Goal: Check status

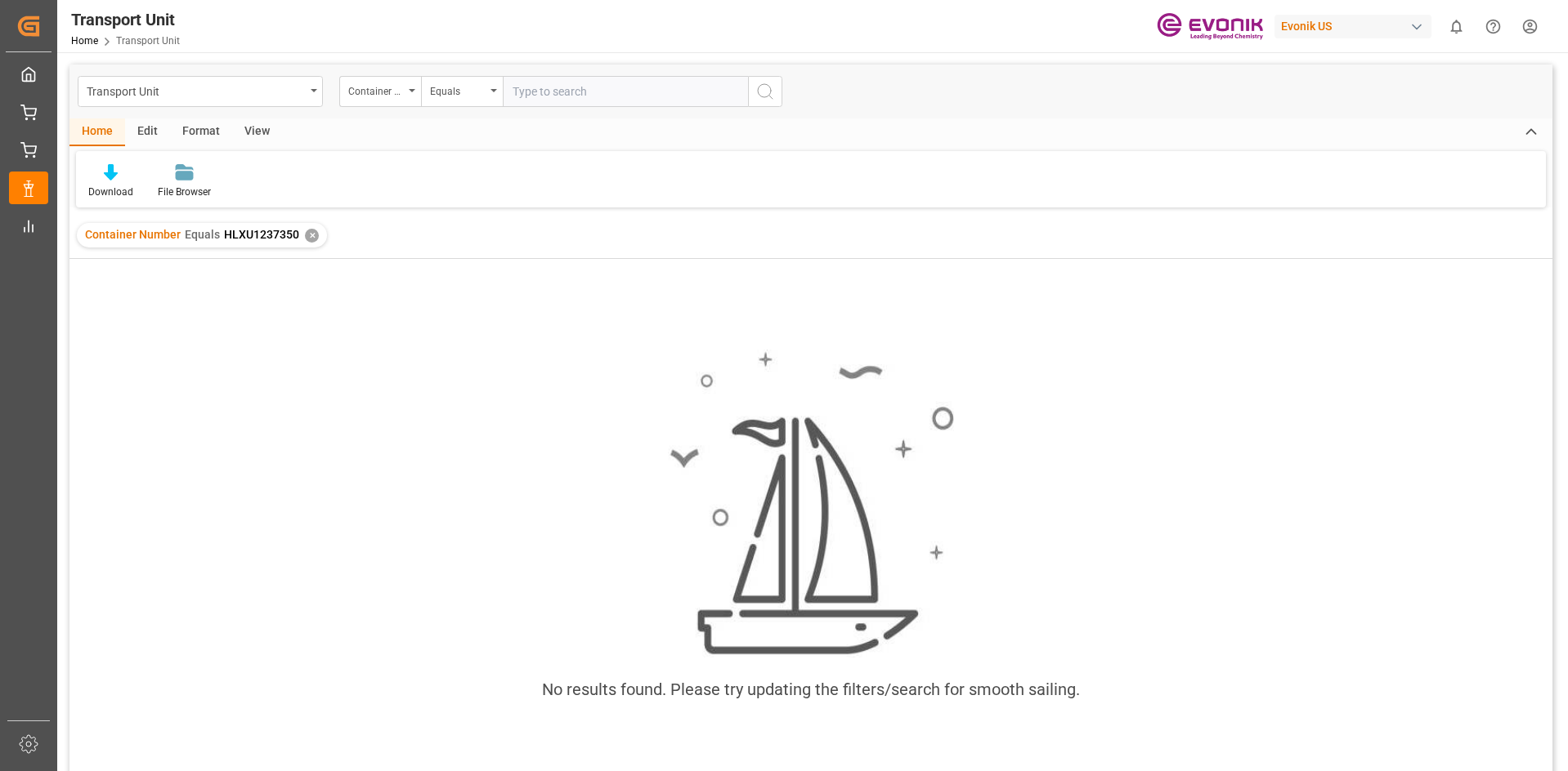
click at [312, 242] on div "✕" at bounding box center [312, 236] width 14 height 14
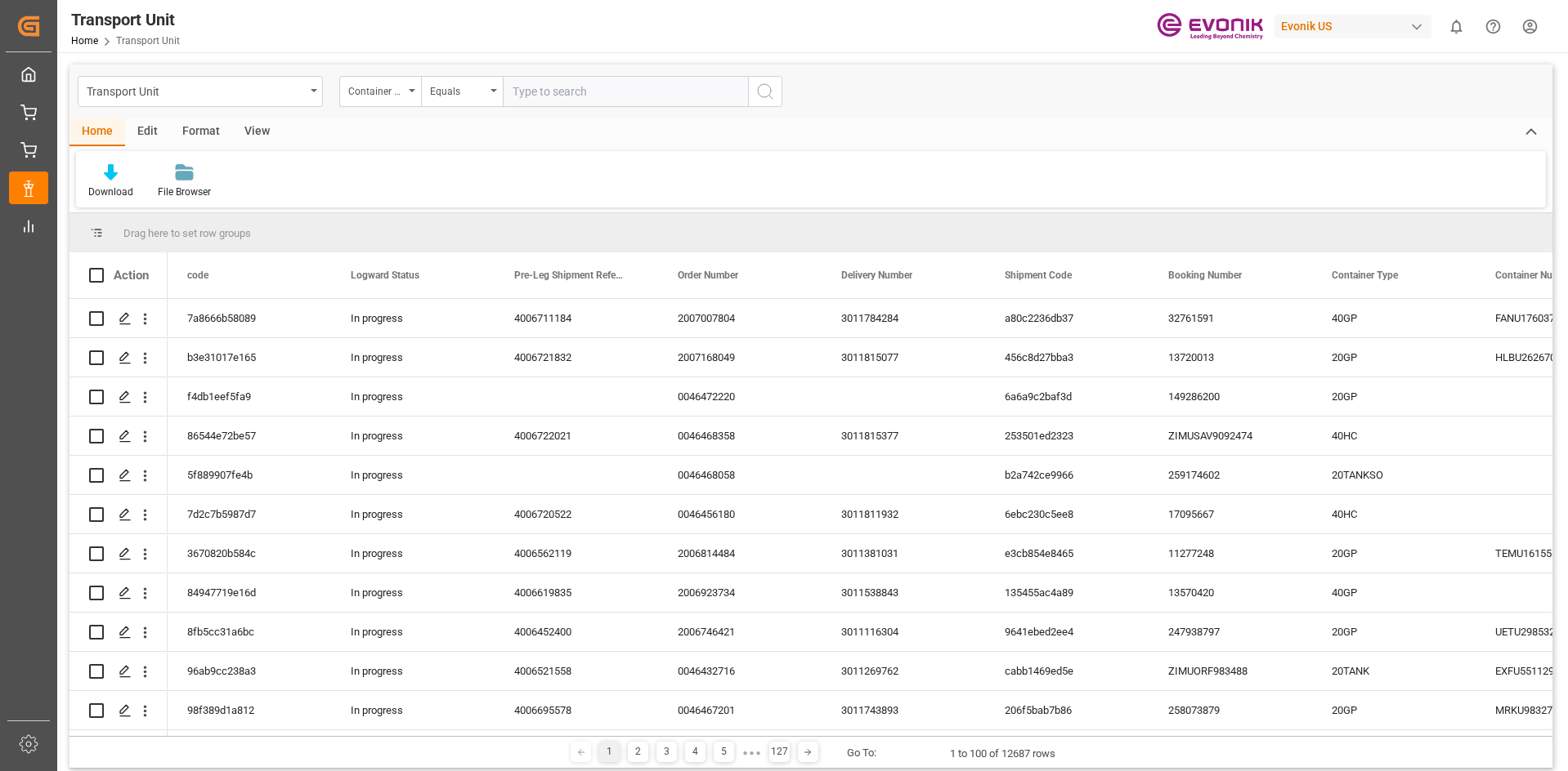
click at [587, 94] on input "text" at bounding box center [625, 91] width 245 height 31
paste input "MRSU6400762"
type input "MRSU6400762"
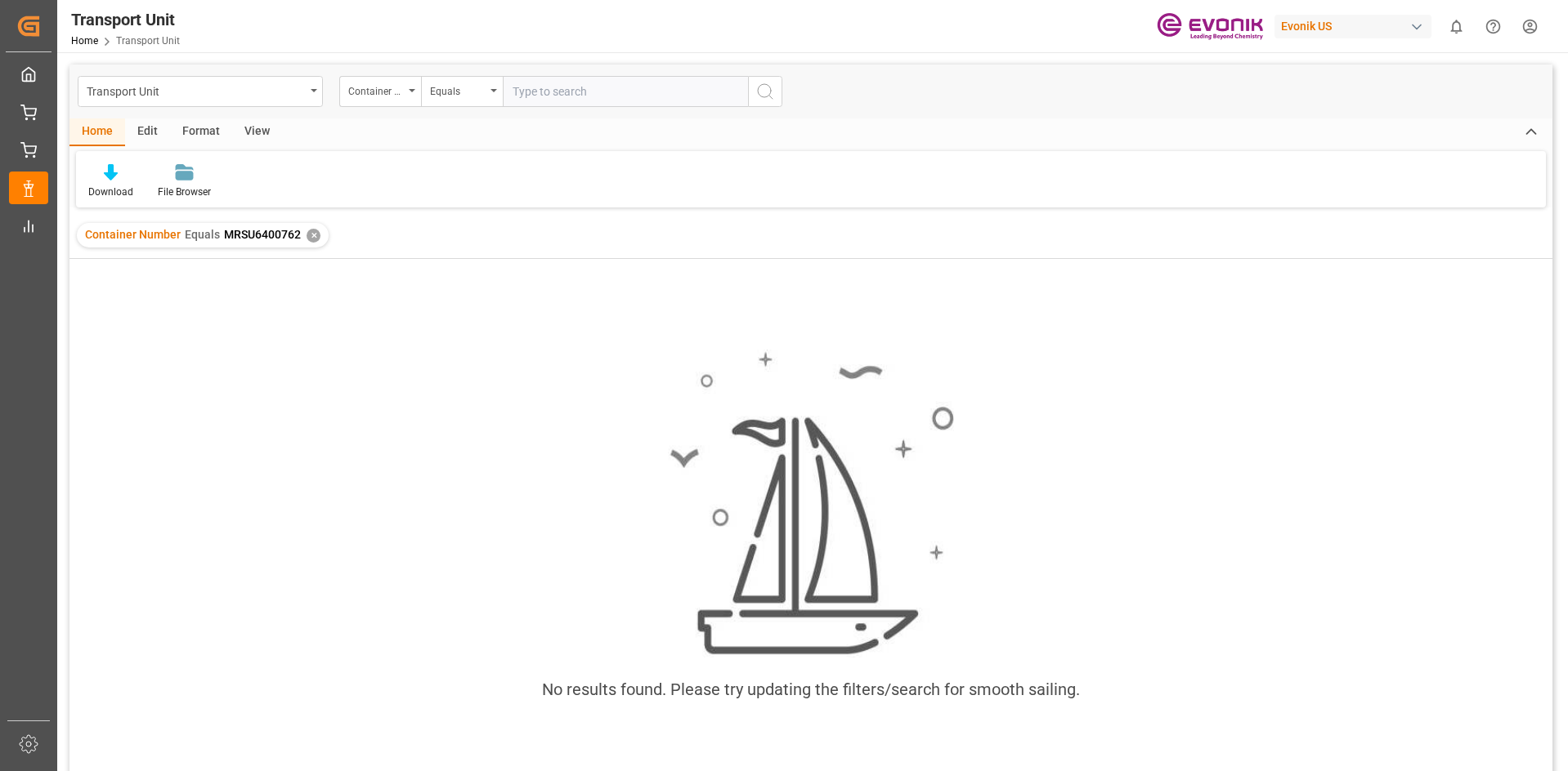
click at [307, 230] on div "✕" at bounding box center [314, 236] width 14 height 14
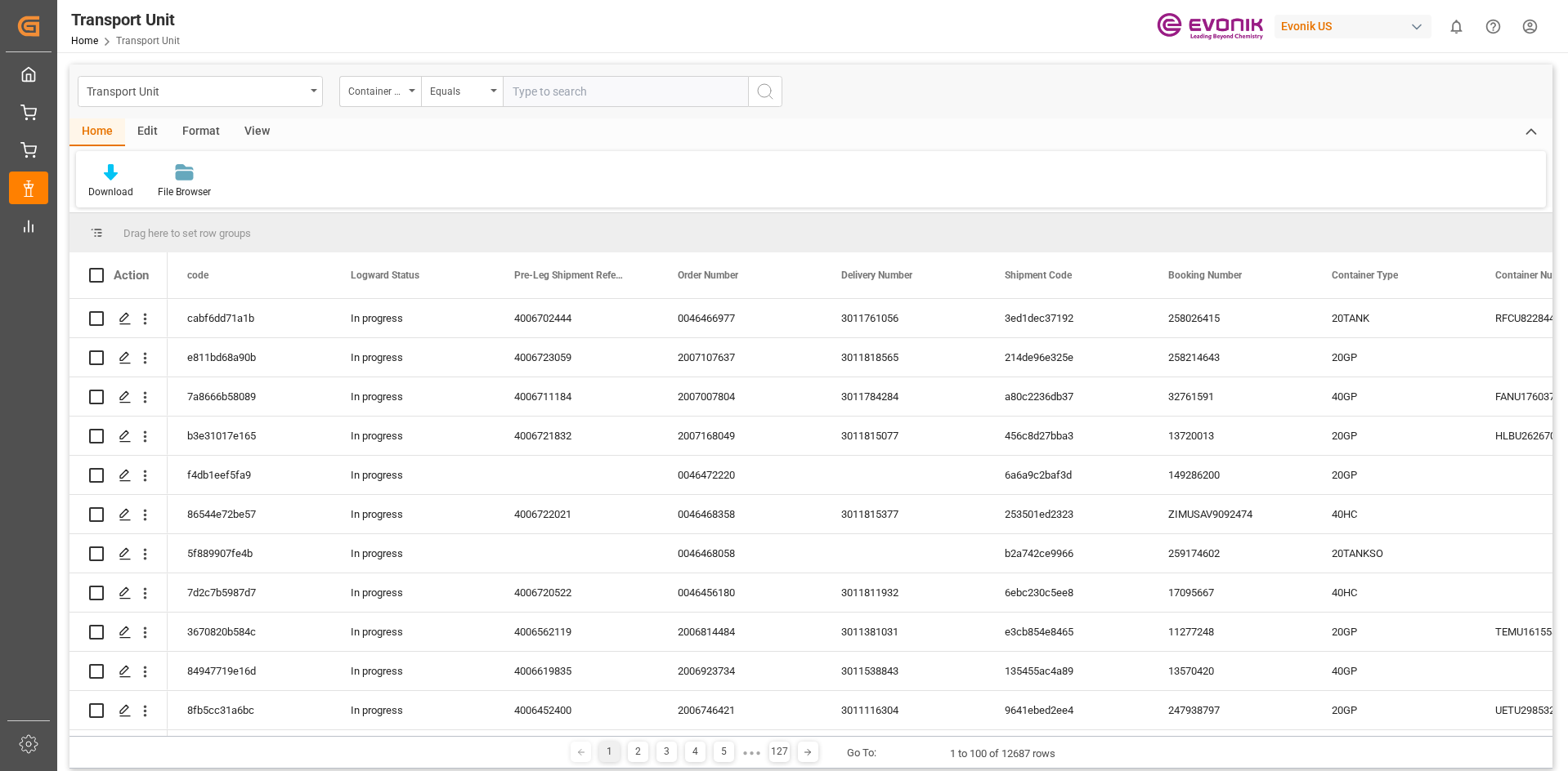
click at [514, 89] on input "text" at bounding box center [625, 91] width 245 height 31
paste input "TCVU2610931"
type input "TCVU2610931"
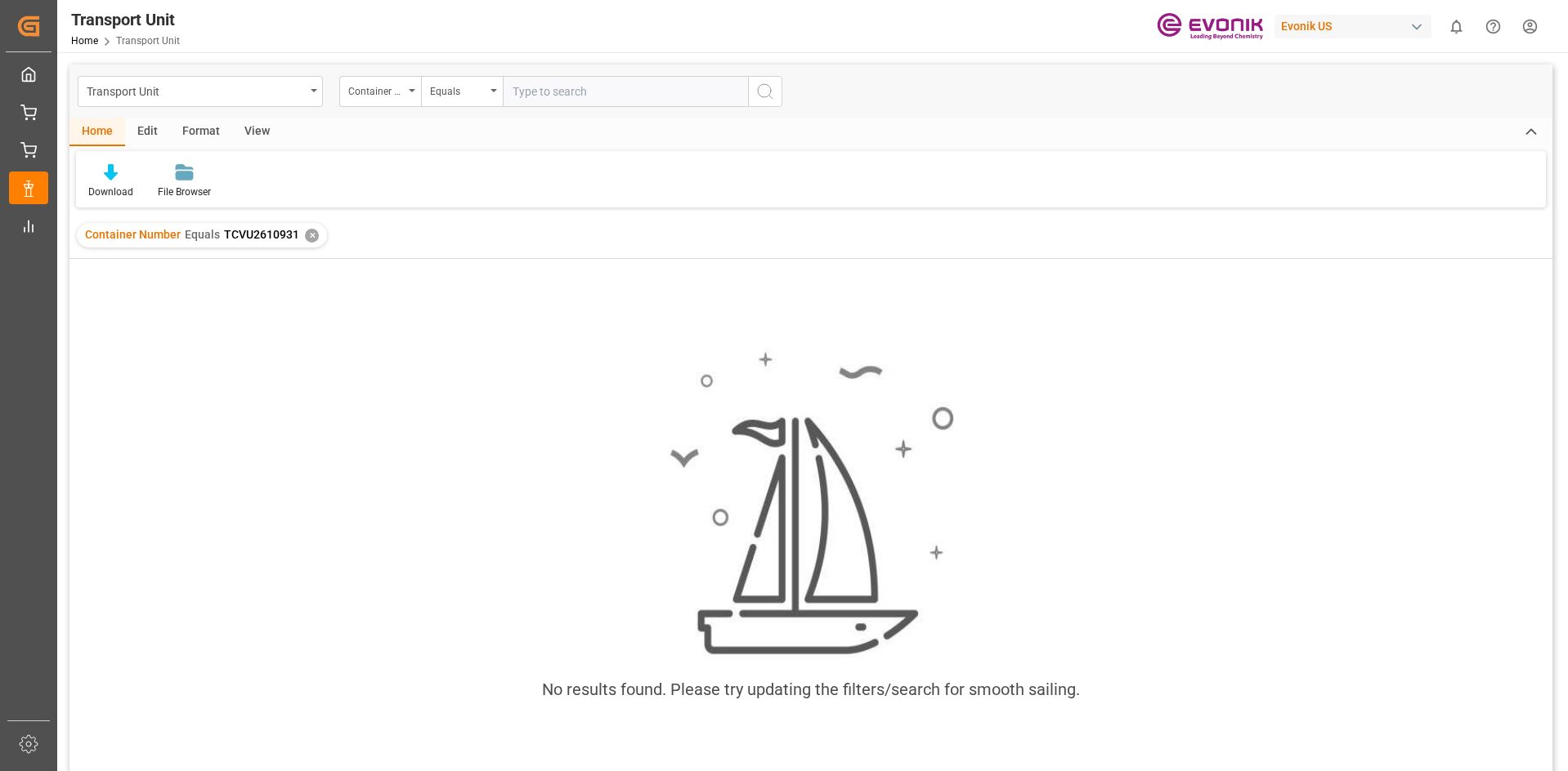
click at [313, 239] on div "✕" at bounding box center [312, 236] width 14 height 14
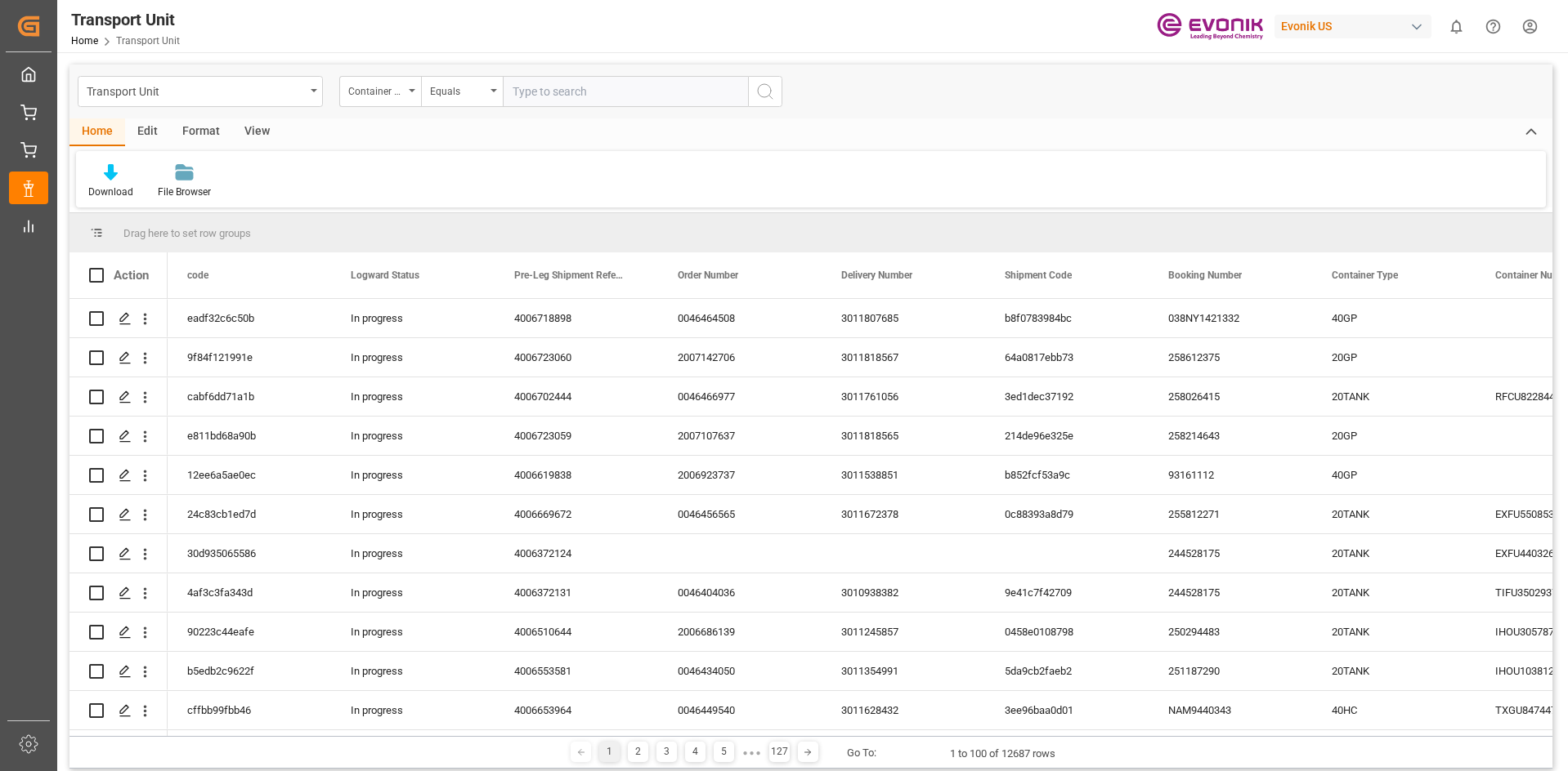
click at [576, 91] on input "text" at bounding box center [625, 91] width 245 height 31
paste input "HLXU"
paste input "3567509"
type input "HLXU3567509"
click at [564, 79] on input "HLXU3567509" at bounding box center [625, 91] width 245 height 31
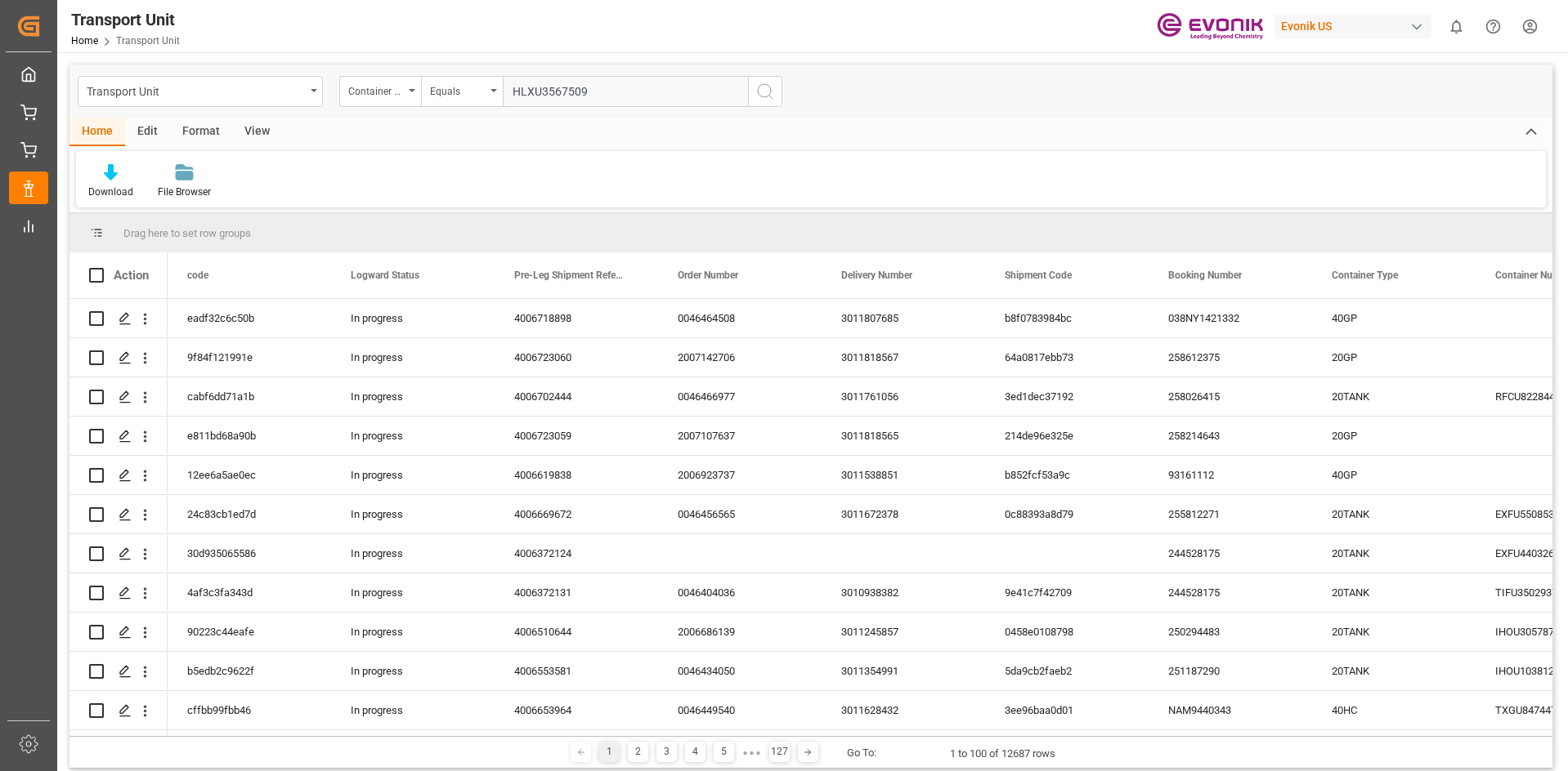
click at [564, 79] on input "HLXU3567509" at bounding box center [625, 91] width 245 height 31
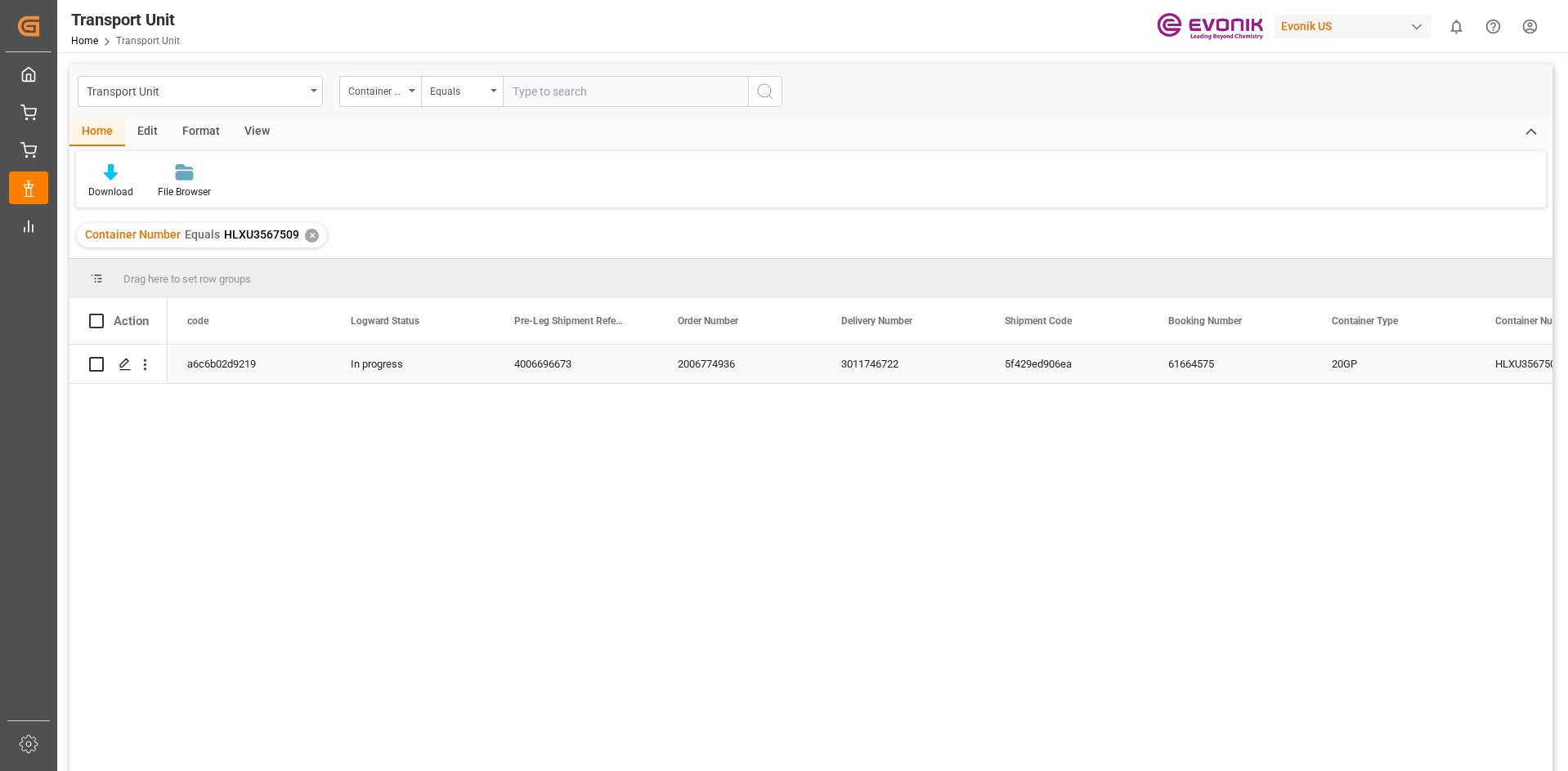
click at [842, 359] on div "3011746722" at bounding box center [903, 363] width 163 height 38
click at [307, 240] on div "✕" at bounding box center [312, 236] width 14 height 14
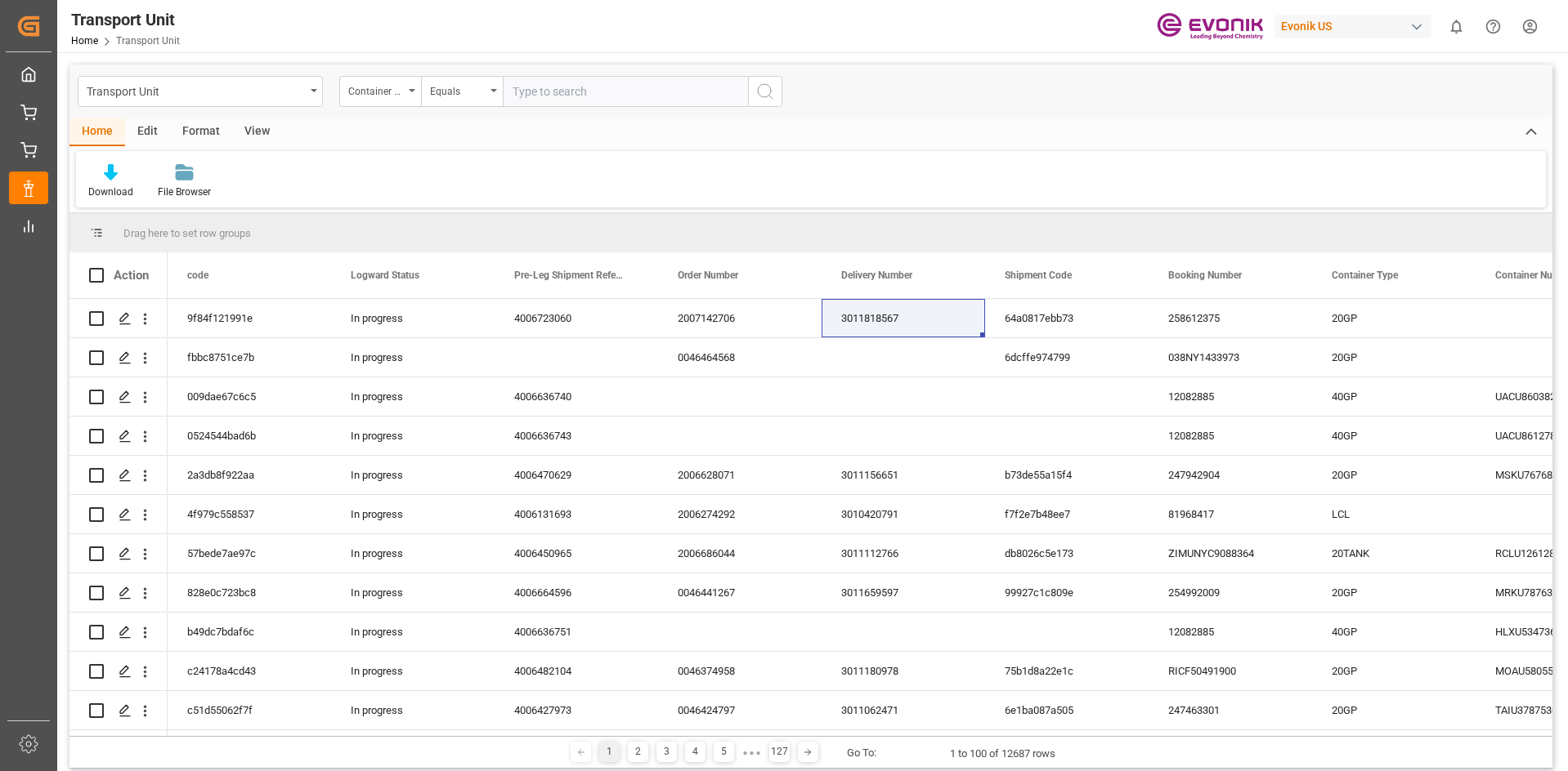
click at [575, 87] on input "text" at bounding box center [625, 91] width 245 height 31
paste input "HLBU"
paste input "1383423"
type input "HLBU1383423"
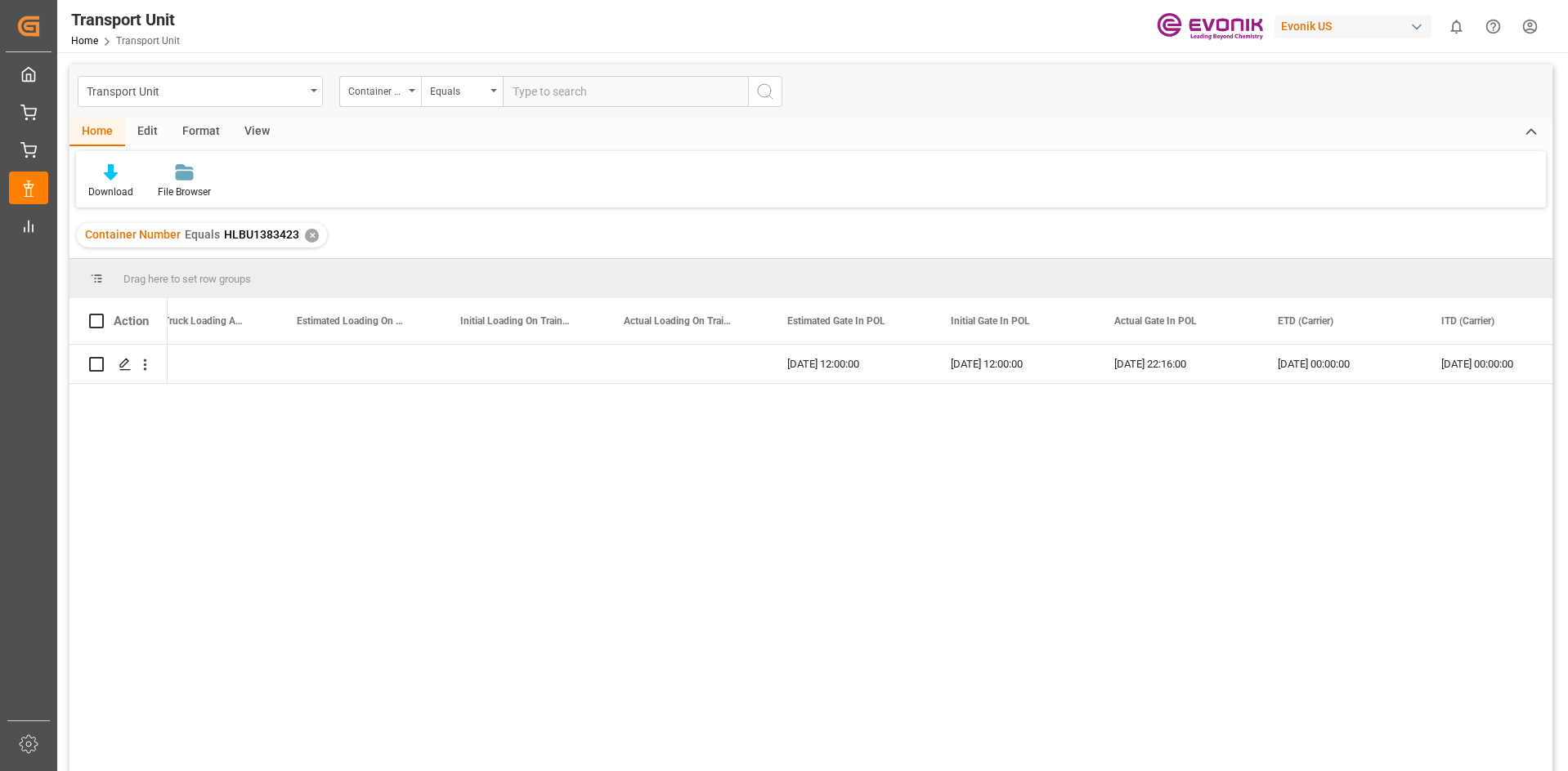
click at [545, 422] on div "3011744072 [DATE] 17:19:00 [DATE] 12:00:00 [DATE] 12:00:00 [DATE] 22:16:00 [DAT…" at bounding box center [860, 563] width 1384 height 437
click at [548, 83] on input "text" at bounding box center [625, 91] width 245 height 31
paste input "MRKU9053221"
type input "MRKU9053221"
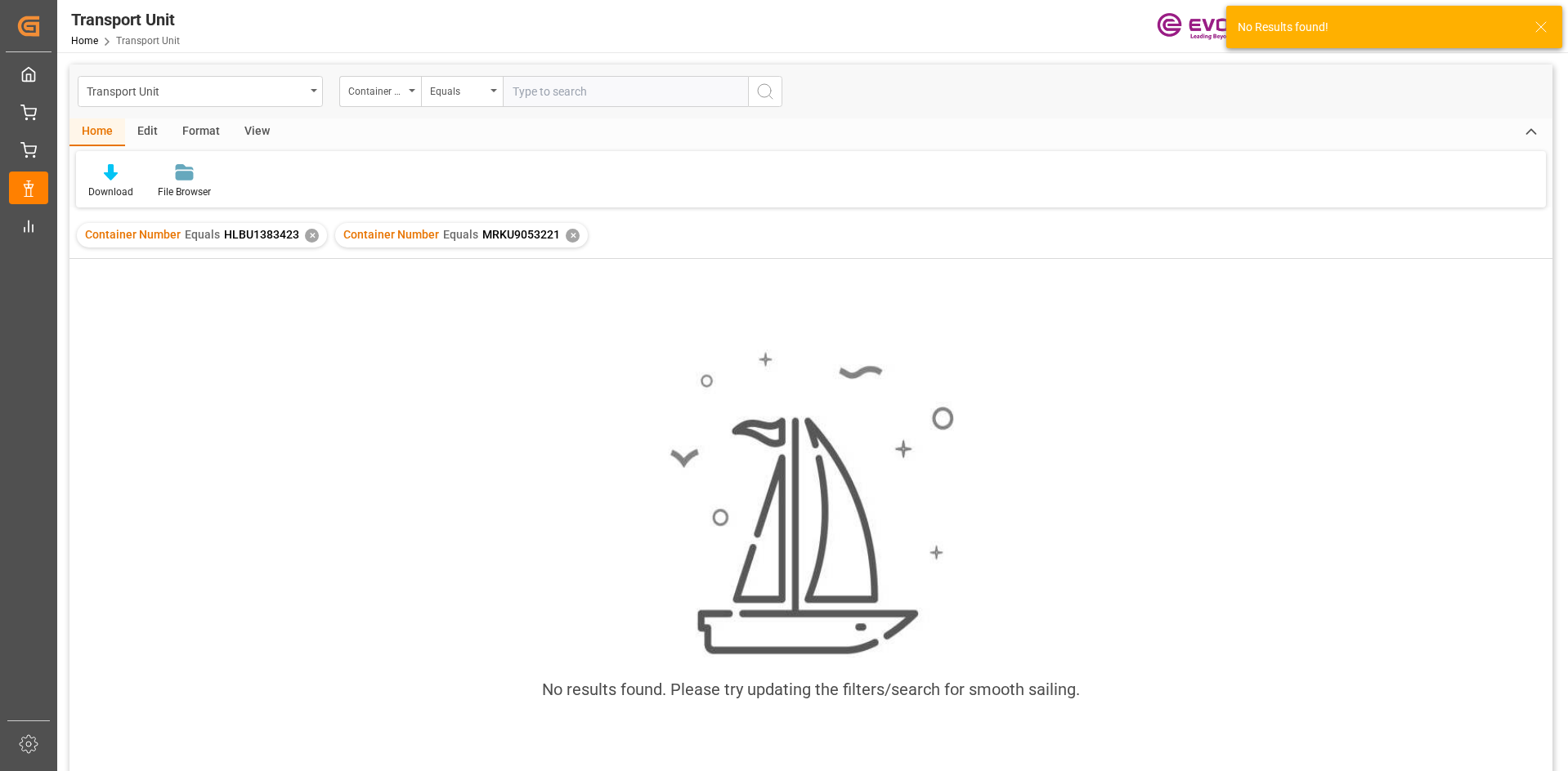
click at [306, 236] on div "✕" at bounding box center [312, 236] width 14 height 14
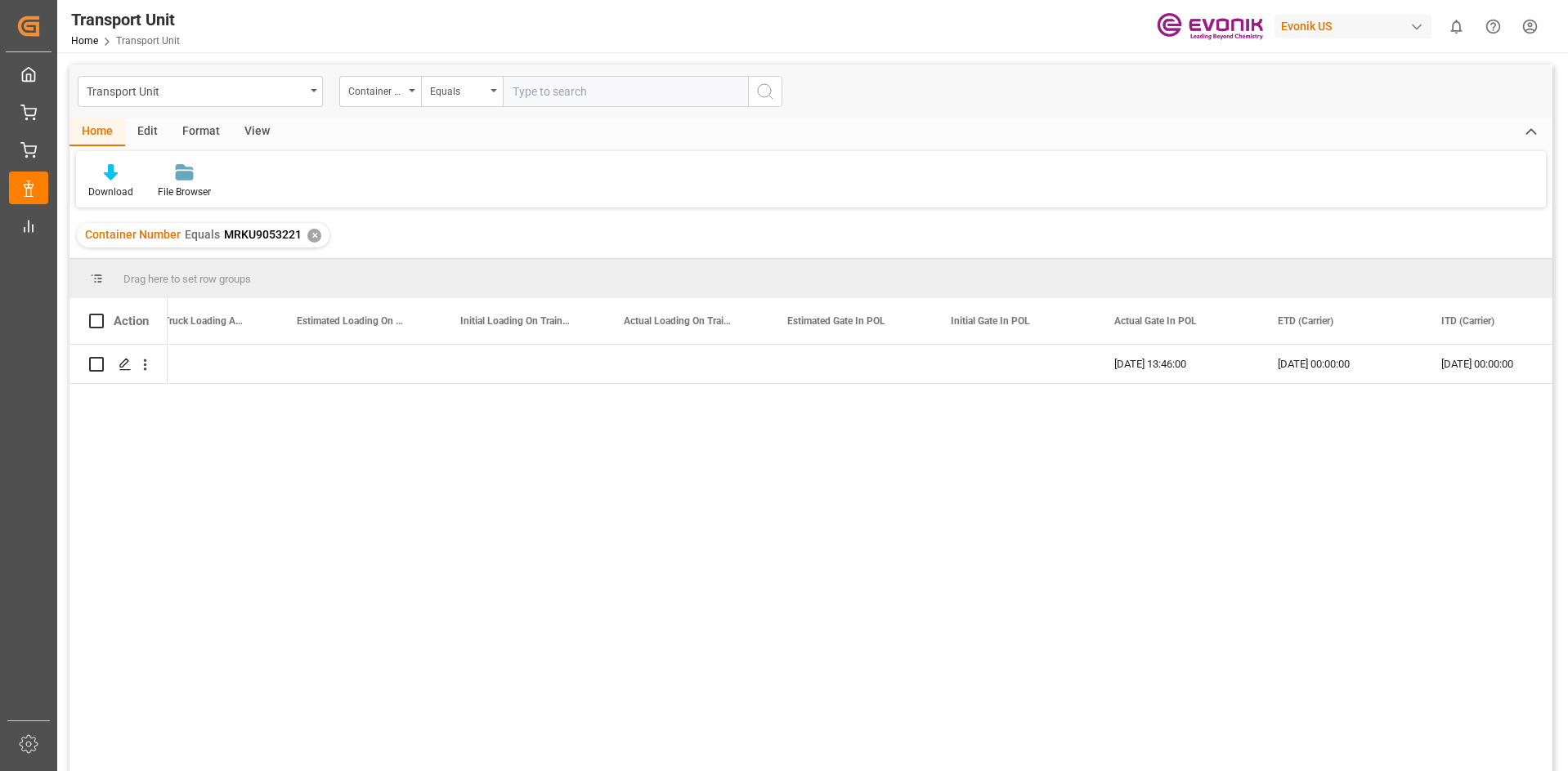
click at [312, 229] on div "✕" at bounding box center [314, 236] width 14 height 14
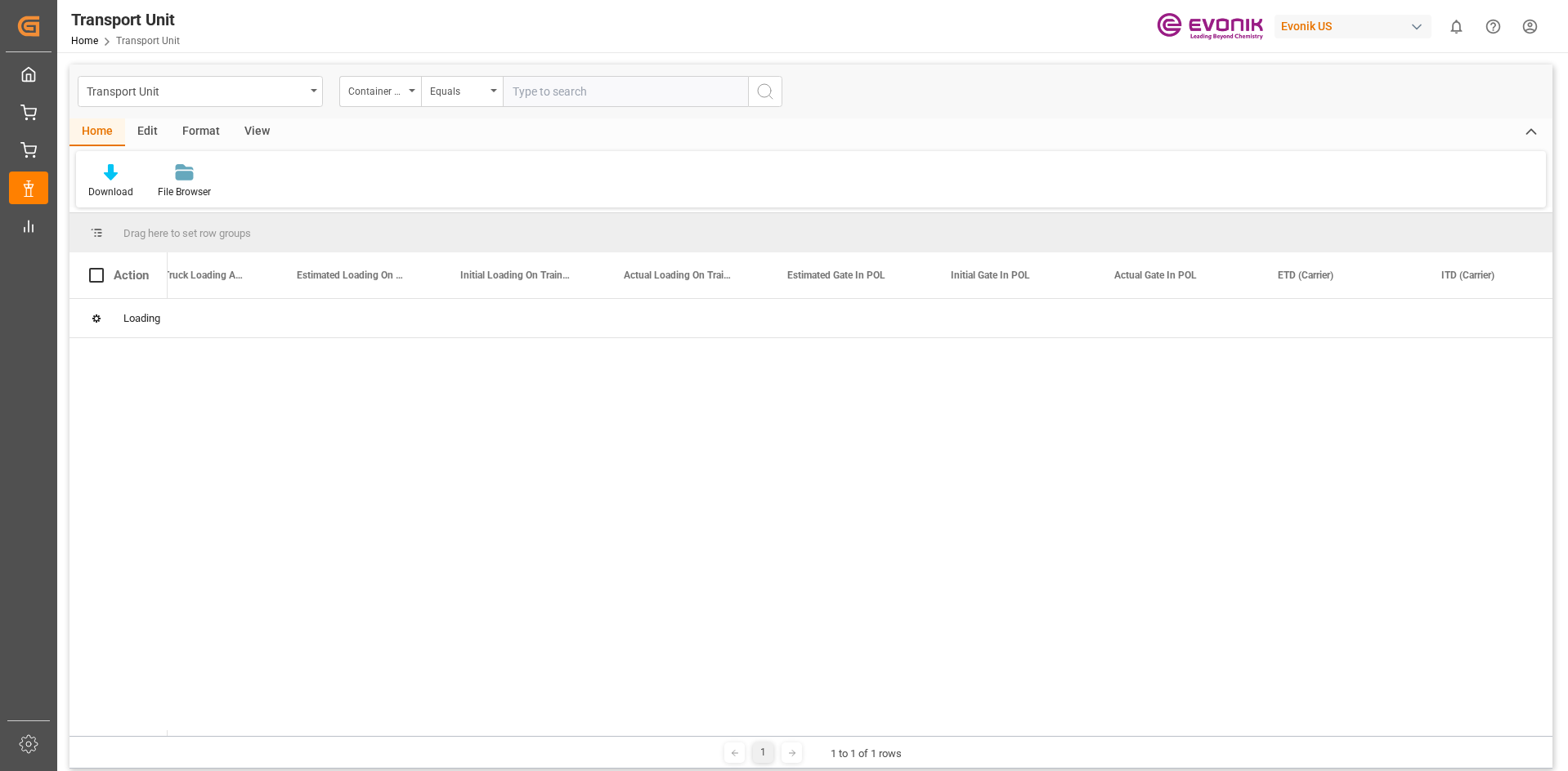
click at [562, 91] on input "text" at bounding box center [625, 91] width 245 height 31
paste input "MRKU9053221"
type input "MRKU9053221"
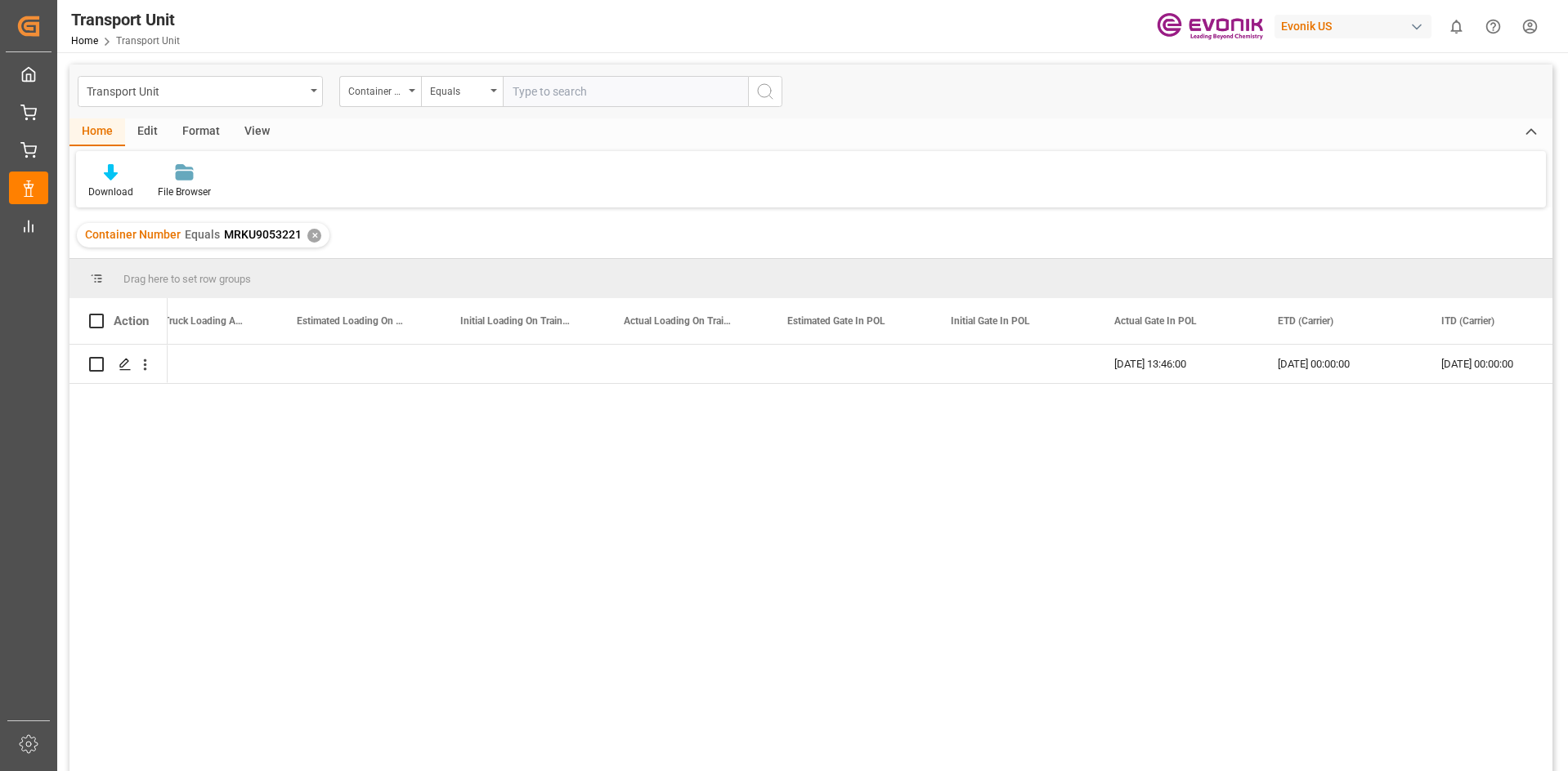
click at [535, 97] on input "text" at bounding box center [625, 91] width 245 height 31
paste input "MRKU9053221"
type input "MRKU9053221"
click at [314, 232] on div "✕" at bounding box center [314, 236] width 14 height 14
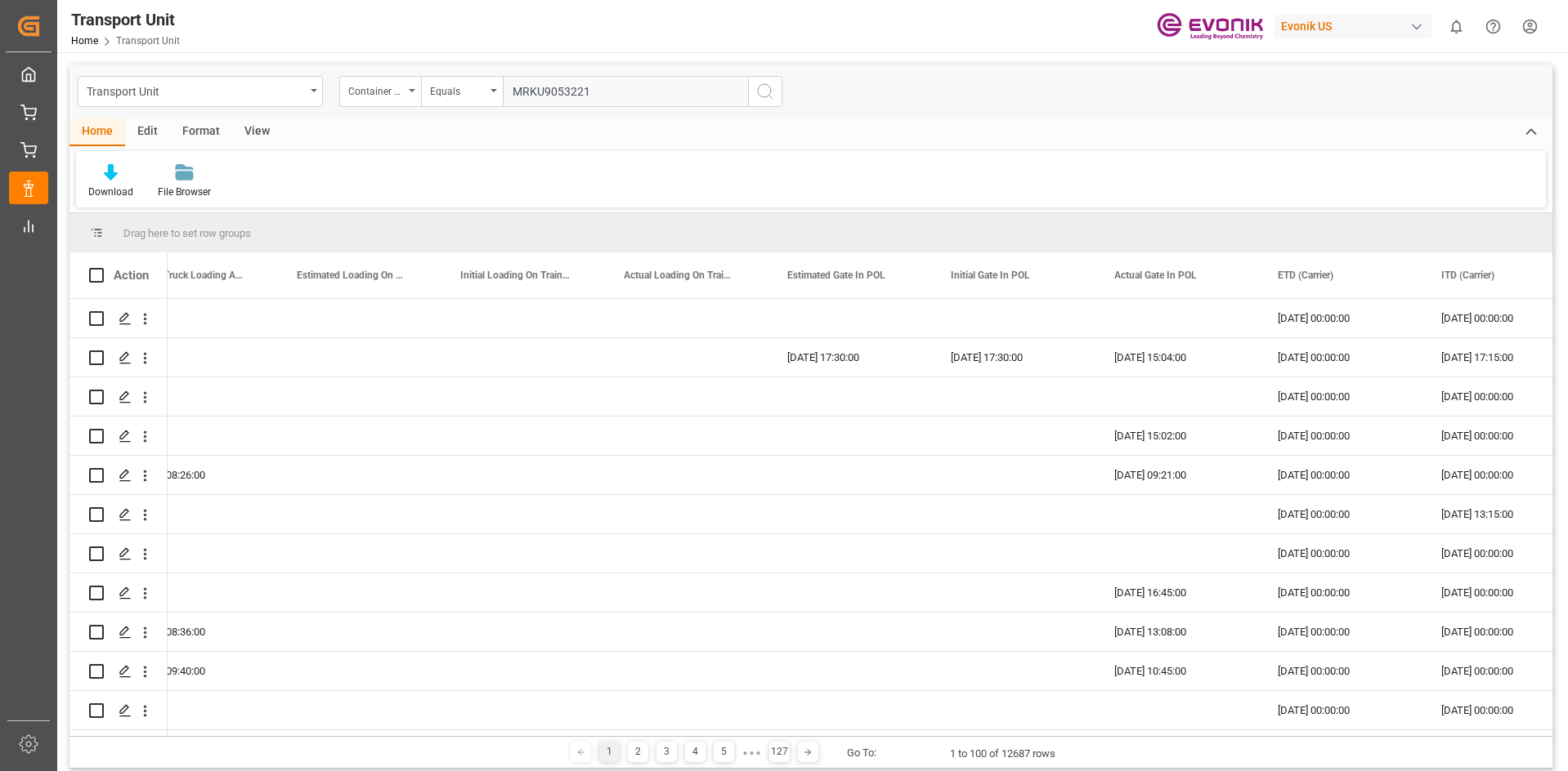
click at [602, 91] on input "MRKU9053221" at bounding box center [625, 91] width 245 height 31
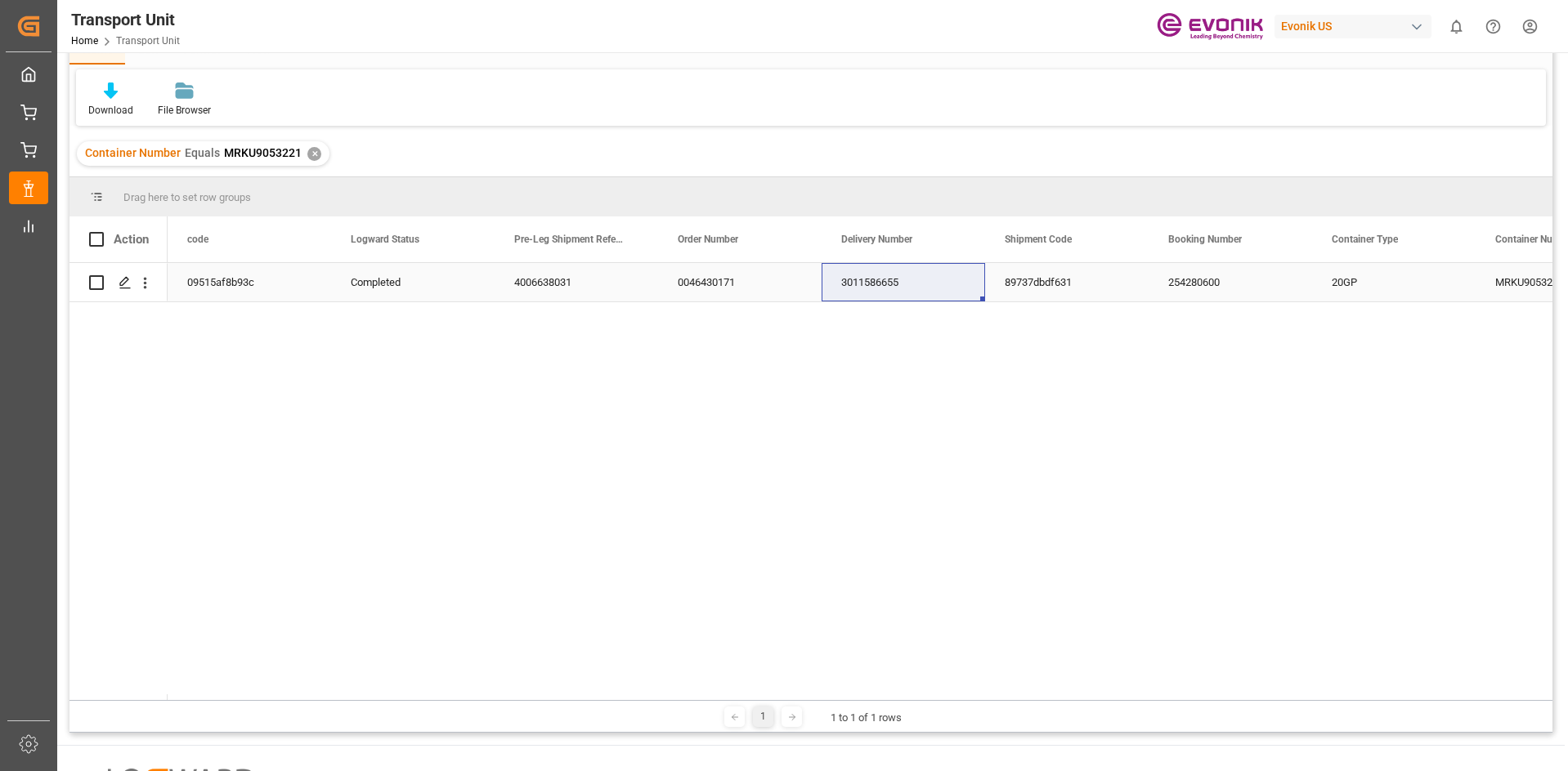
click at [843, 279] on div "3011586655" at bounding box center [903, 282] width 163 height 38
click at [314, 150] on div "✕" at bounding box center [314, 155] width 14 height 14
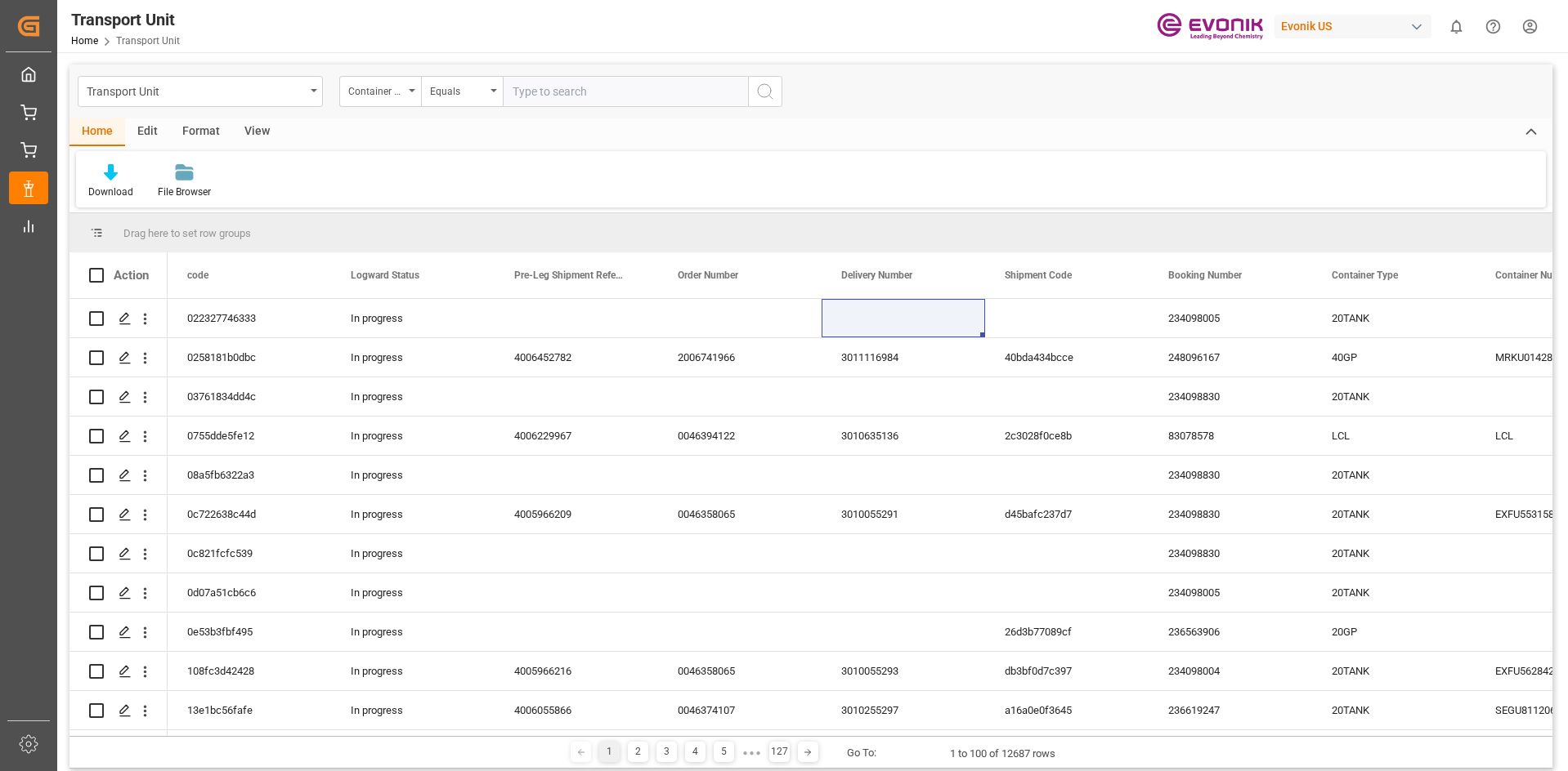
click at [562, 99] on input "text" at bounding box center [625, 91] width 245 height 31
paste input "MRSU0475620"
type input "MRSU0475620"
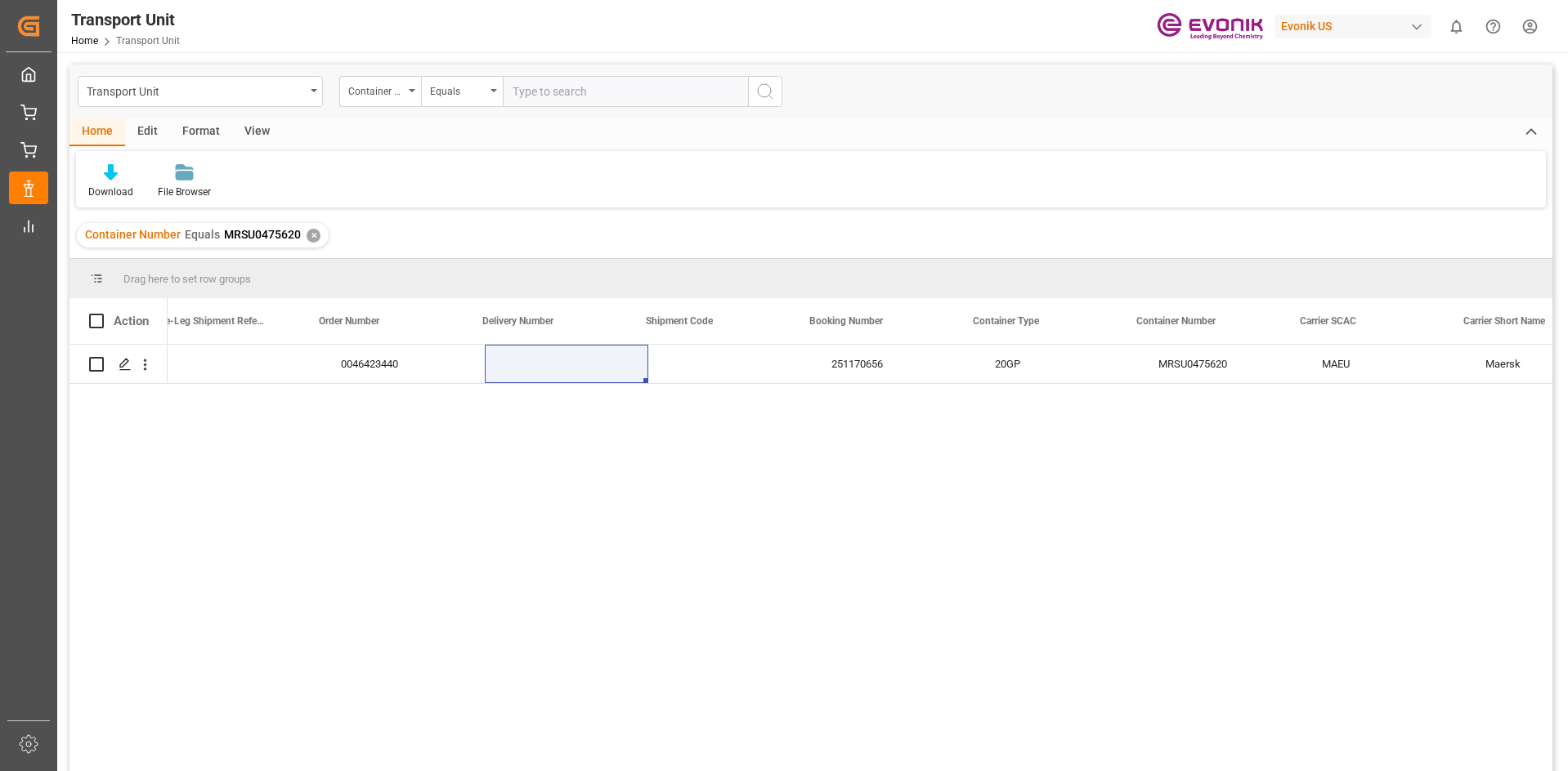
scroll to position [0, 561]
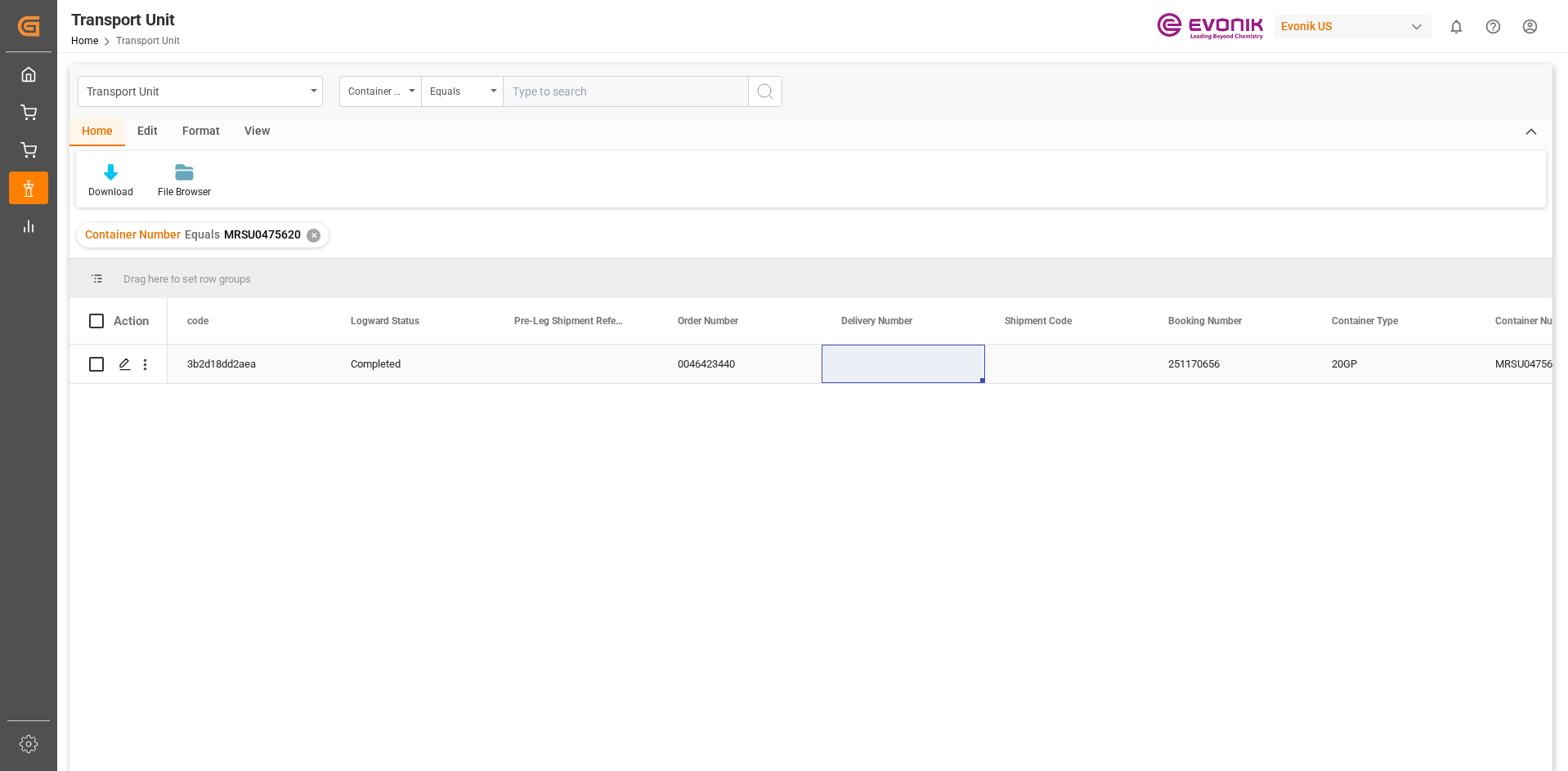
click at [737, 361] on div "0046423440" at bounding box center [740, 363] width 163 height 38
